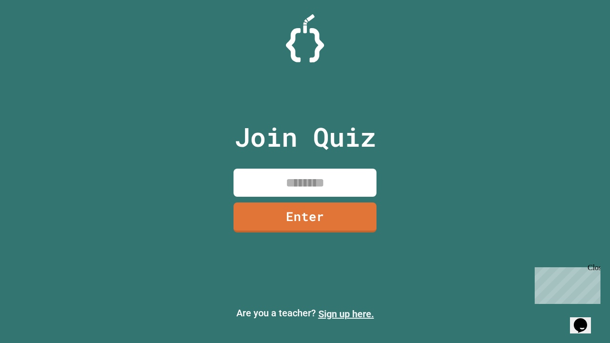
click at [346, 314] on link "Sign up here." at bounding box center [347, 314] width 56 height 11
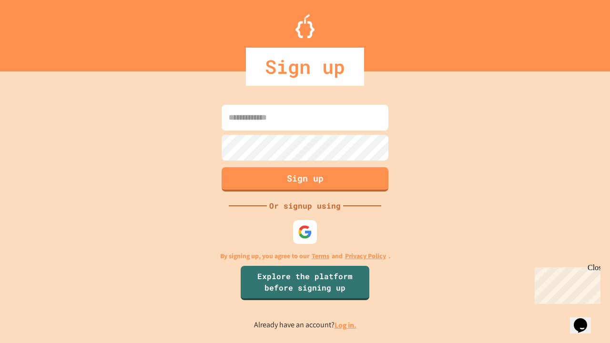
click at [346, 325] on link "Log in." at bounding box center [346, 325] width 22 height 10
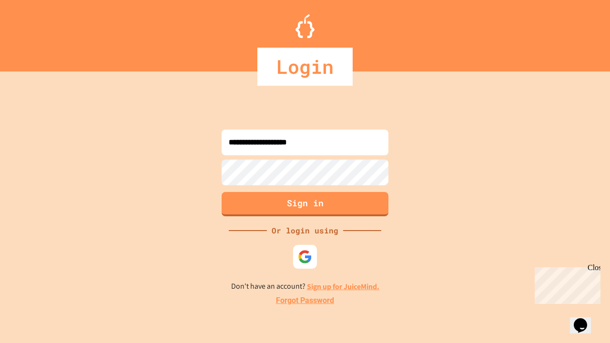
type input "**********"
